Goal: Navigation & Orientation: Find specific page/section

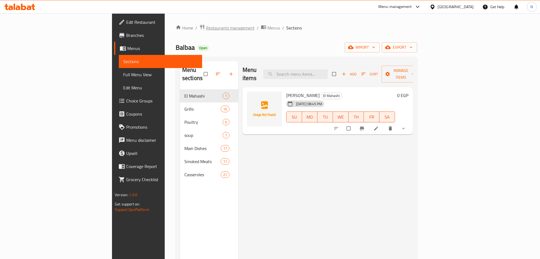
click at [206, 26] on span "Restaurants management" at bounding box center [230, 28] width 49 height 7
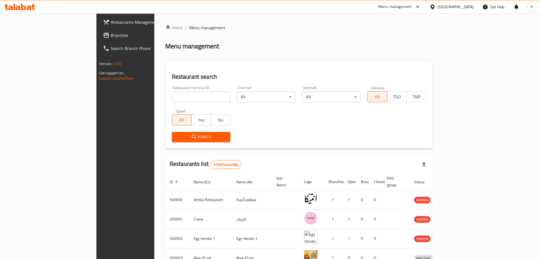
click at [111, 33] on span "Branches" at bounding box center [147, 35] width 72 height 7
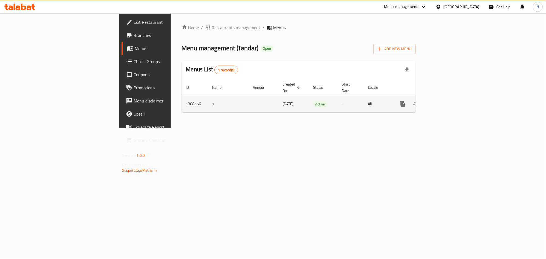
click at [449, 98] on link "enhanced table" at bounding box center [442, 104] width 13 height 13
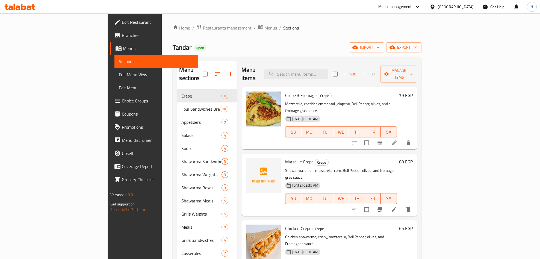
click at [436, 4] on icon at bounding box center [433, 7] width 6 height 6
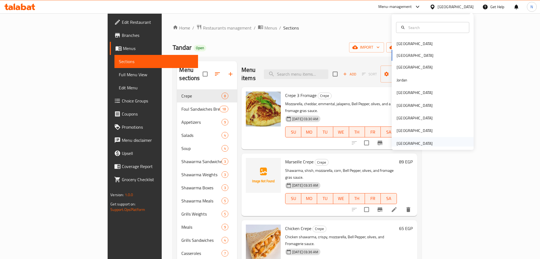
click at [411, 141] on div "[GEOGRAPHIC_DATA]" at bounding box center [415, 143] width 36 height 6
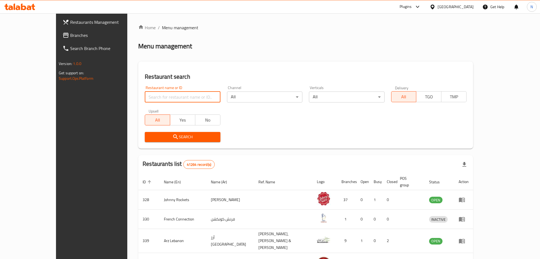
drag, startPoint x: 129, startPoint y: 96, endPoint x: 129, endPoint y: 109, distance: 13.1
click at [145, 96] on input "search" at bounding box center [182, 97] width 75 height 11
paste input "614851"
type input "614851"
click at [145, 132] on button "Search" at bounding box center [182, 137] width 75 height 10
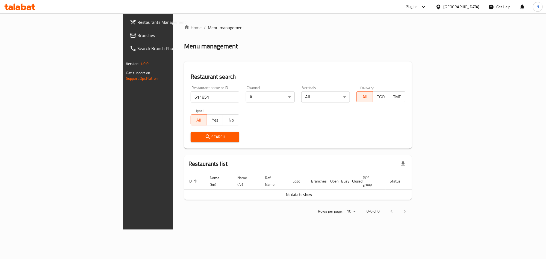
click at [137, 37] on span "Branches" at bounding box center [173, 35] width 73 height 7
